Goal: Task Accomplishment & Management: Manage account settings

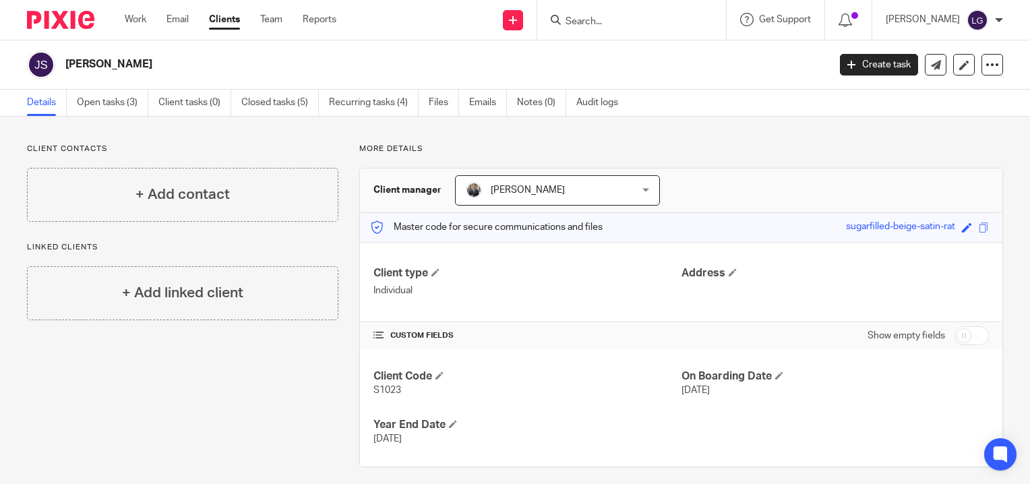
scroll to position [8, 0]
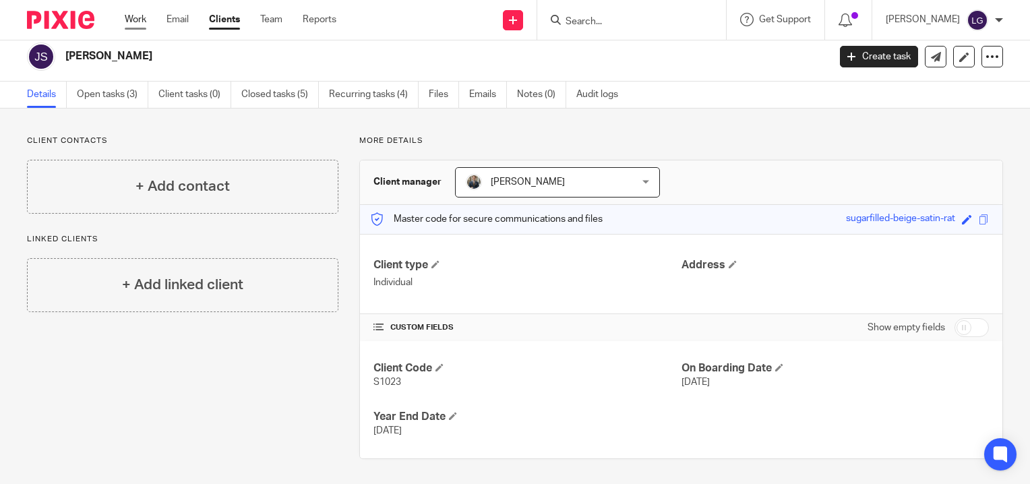
click at [137, 22] on link "Work" at bounding box center [136, 19] width 22 height 13
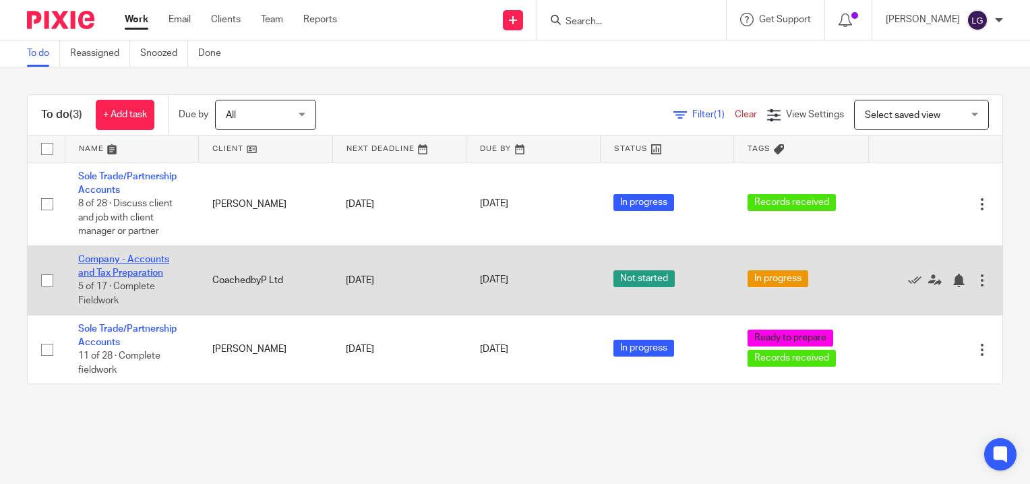
click at [125, 272] on link "Company - Accounts and Tax Preparation" at bounding box center [123, 266] width 91 height 23
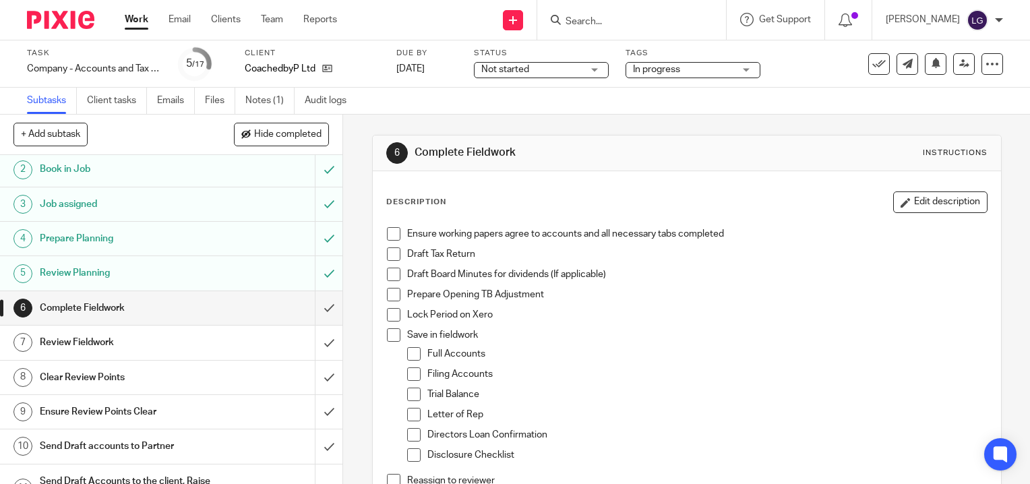
scroll to position [67, 0]
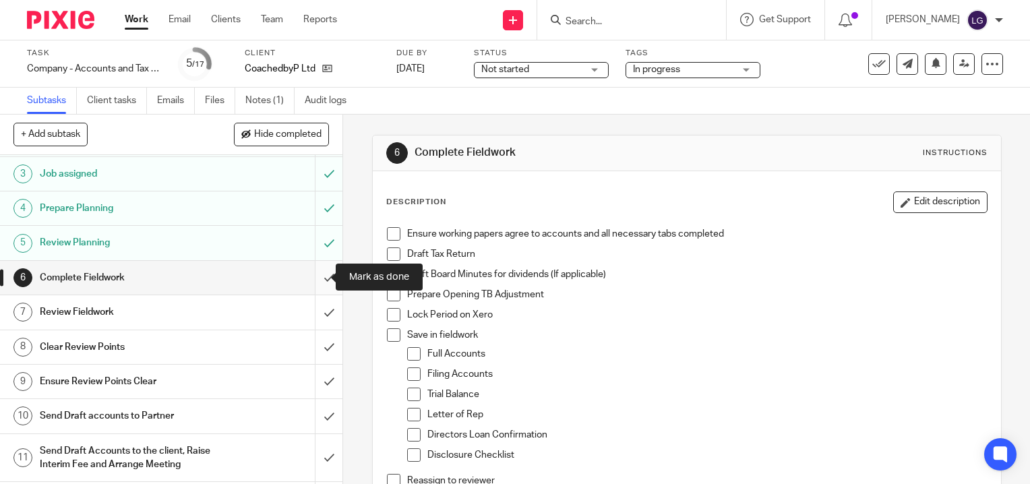
click at [313, 274] on input "submit" at bounding box center [171, 278] width 342 height 34
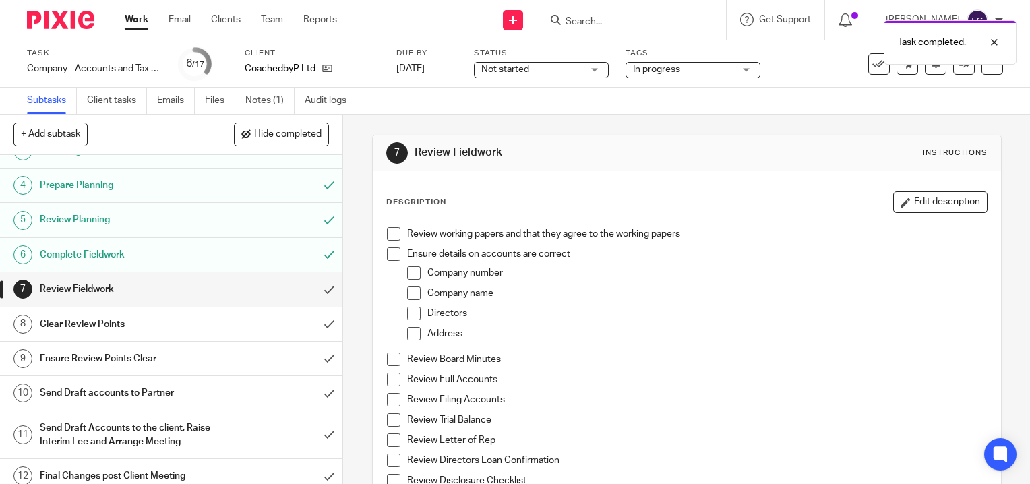
scroll to position [202, 0]
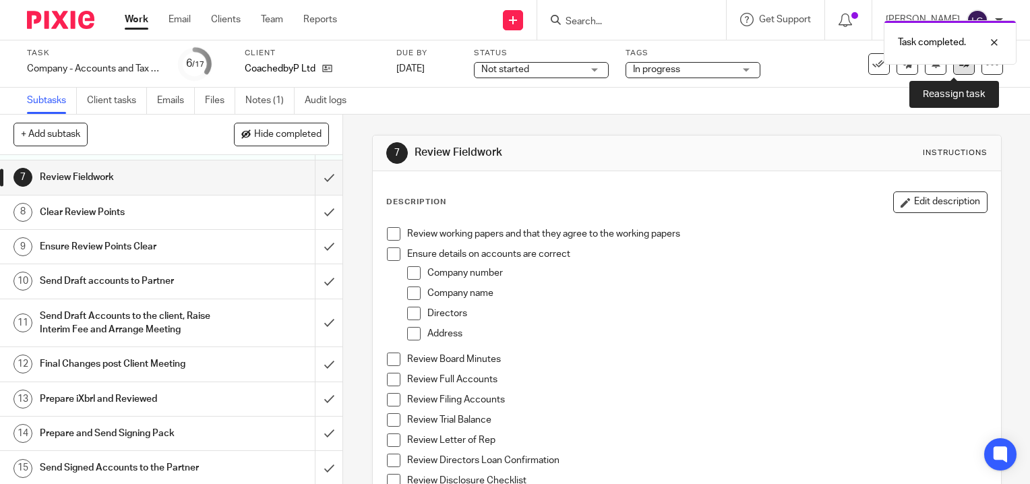
click at [953, 73] on link at bounding box center [964, 64] width 22 height 22
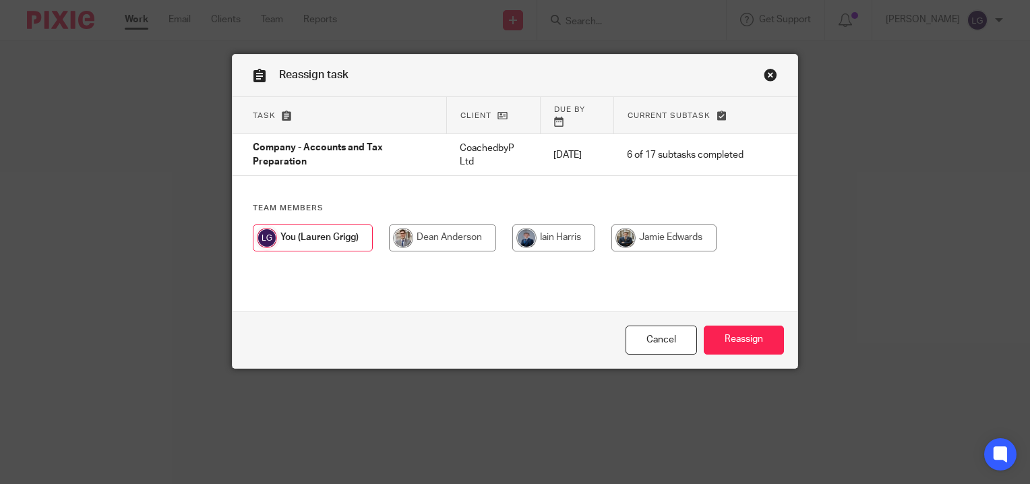
click at [439, 224] on input "radio" at bounding box center [442, 237] width 107 height 27
radio input "true"
click at [737, 338] on input "Reassign" at bounding box center [744, 339] width 80 height 29
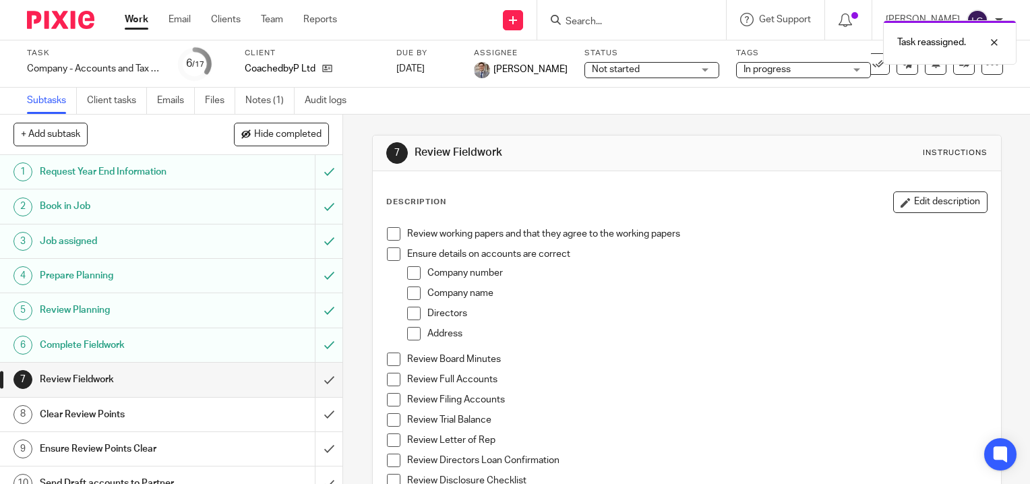
click at [750, 65] on span "In progress" at bounding box center [766, 69] width 47 height 9
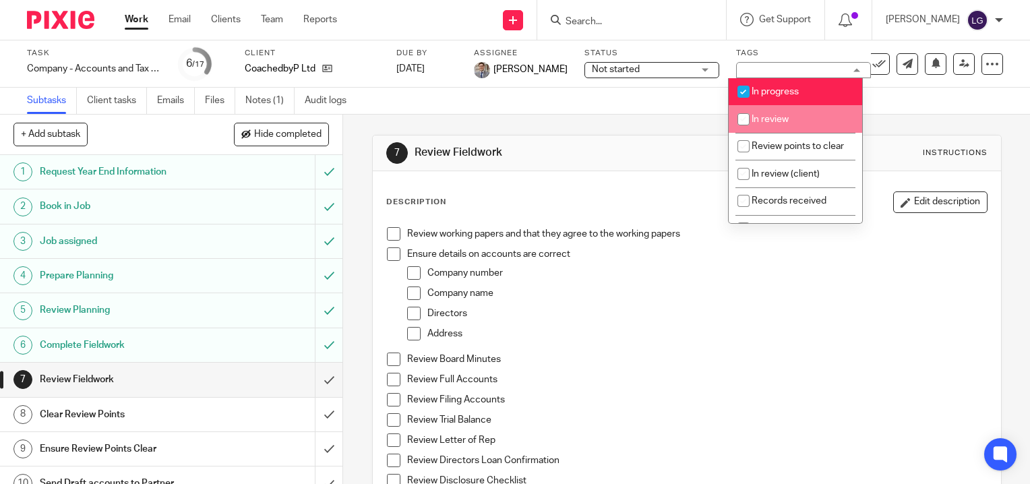
click at [757, 116] on span "In review" at bounding box center [769, 119] width 37 height 9
checkbox input "true"
click at [695, 115] on div "7 Review Fieldwork Instructions Description Edit description Review working pap…" at bounding box center [686, 412] width 629 height 594
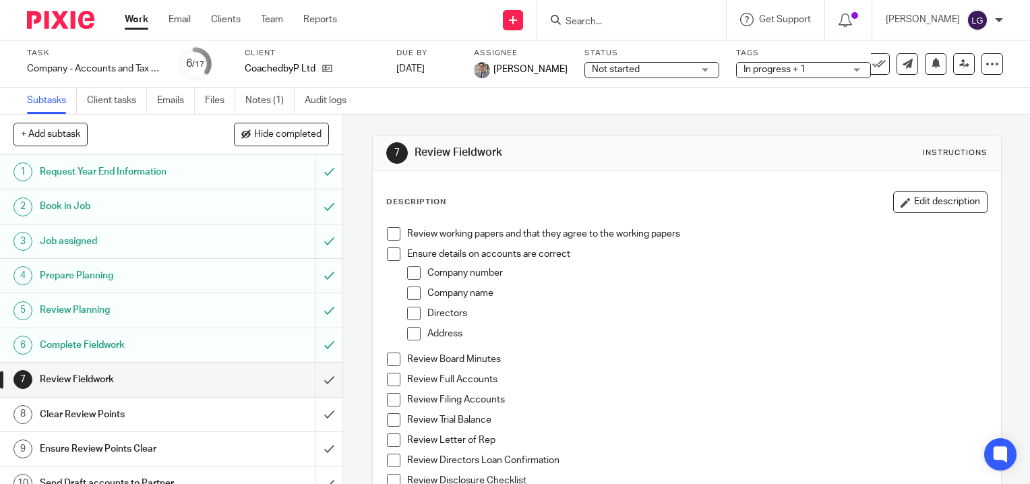
click at [137, 22] on link "Work" at bounding box center [137, 19] width 24 height 13
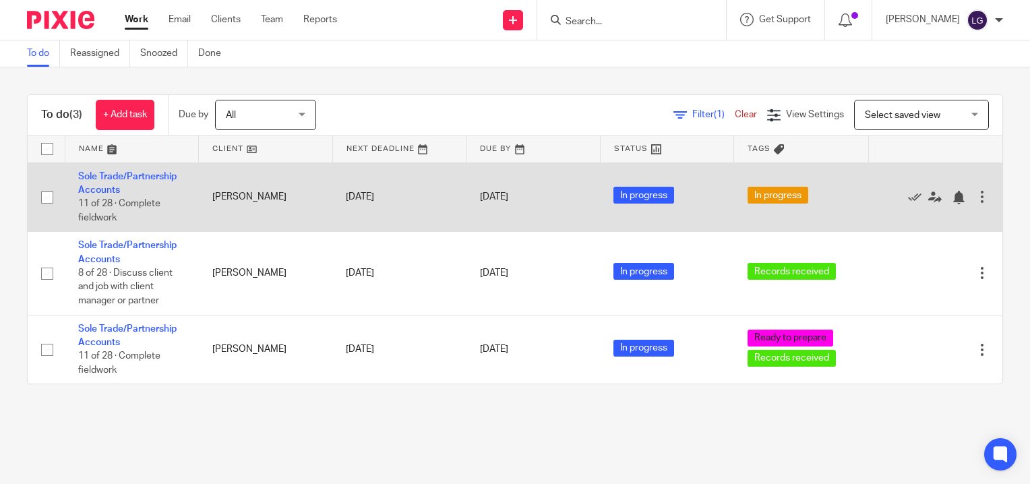
click at [246, 197] on td "[PERSON_NAME]" at bounding box center [266, 196] width 134 height 69
click at [160, 165] on td "Sole Trade/Partnership Accounts 11 of 28 · Complete fieldwork" at bounding box center [132, 196] width 134 height 69
click at [157, 173] on link "Sole Trade/Partnership Accounts" at bounding box center [127, 183] width 98 height 23
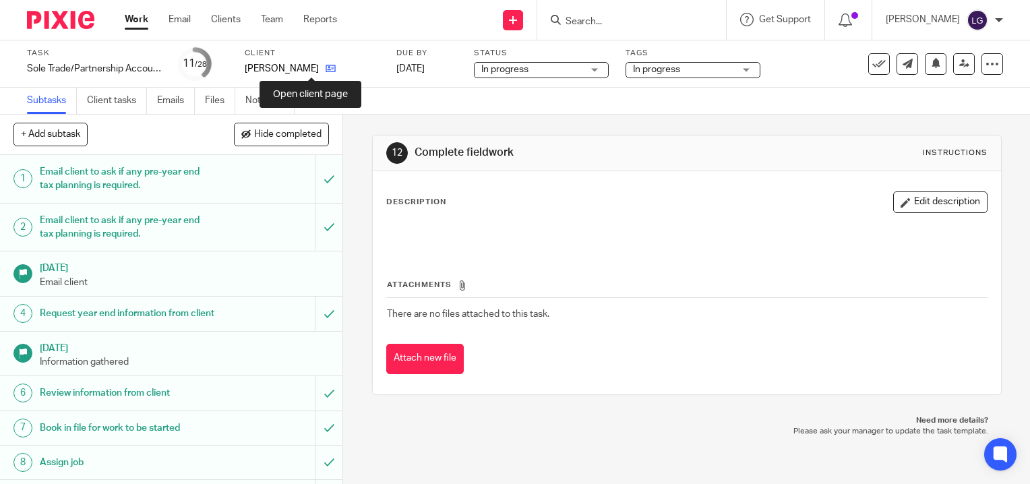
click at [325, 65] on icon at bounding box center [330, 68] width 10 height 10
